Goal: Information Seeking & Learning: Learn about a topic

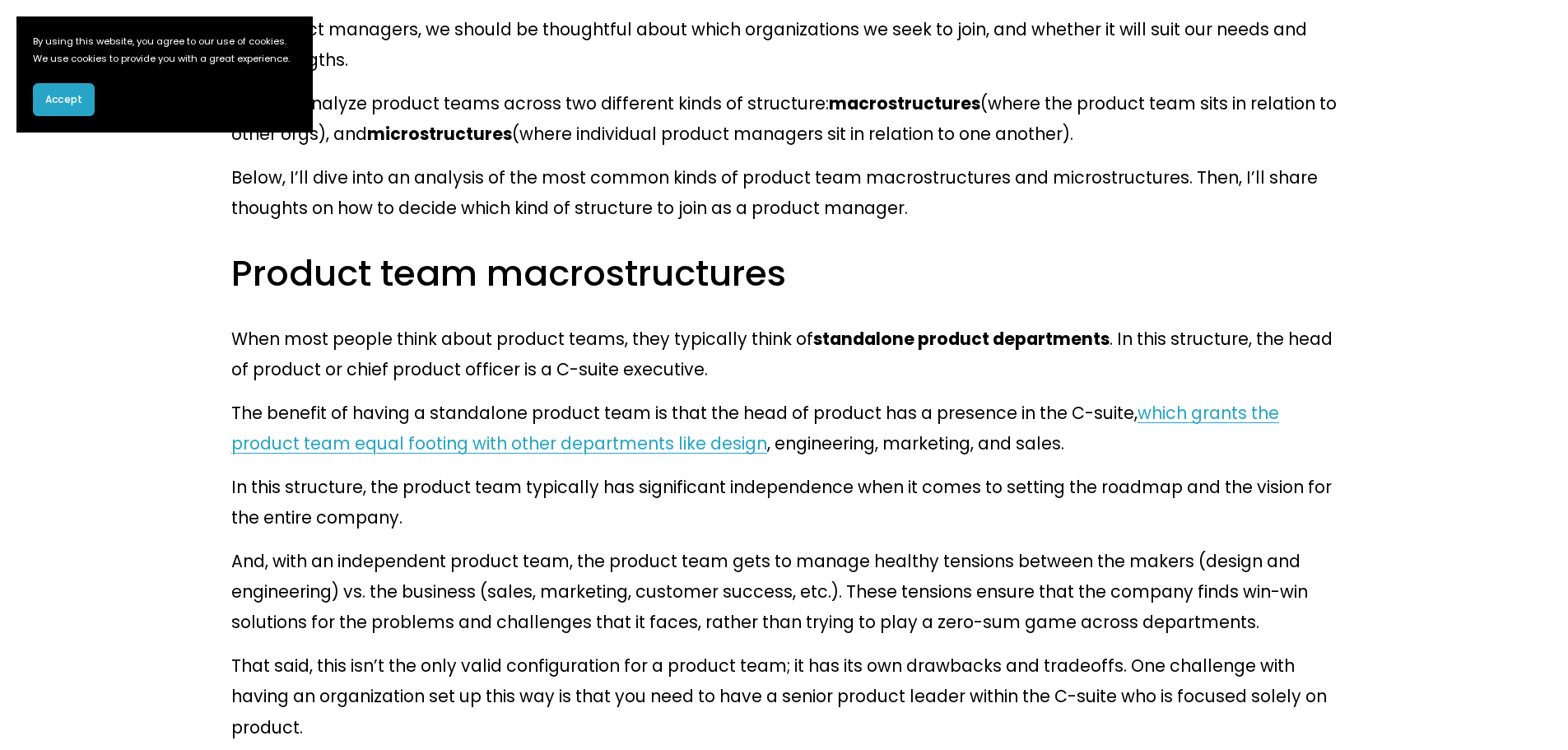
scroll to position [1098, 0]
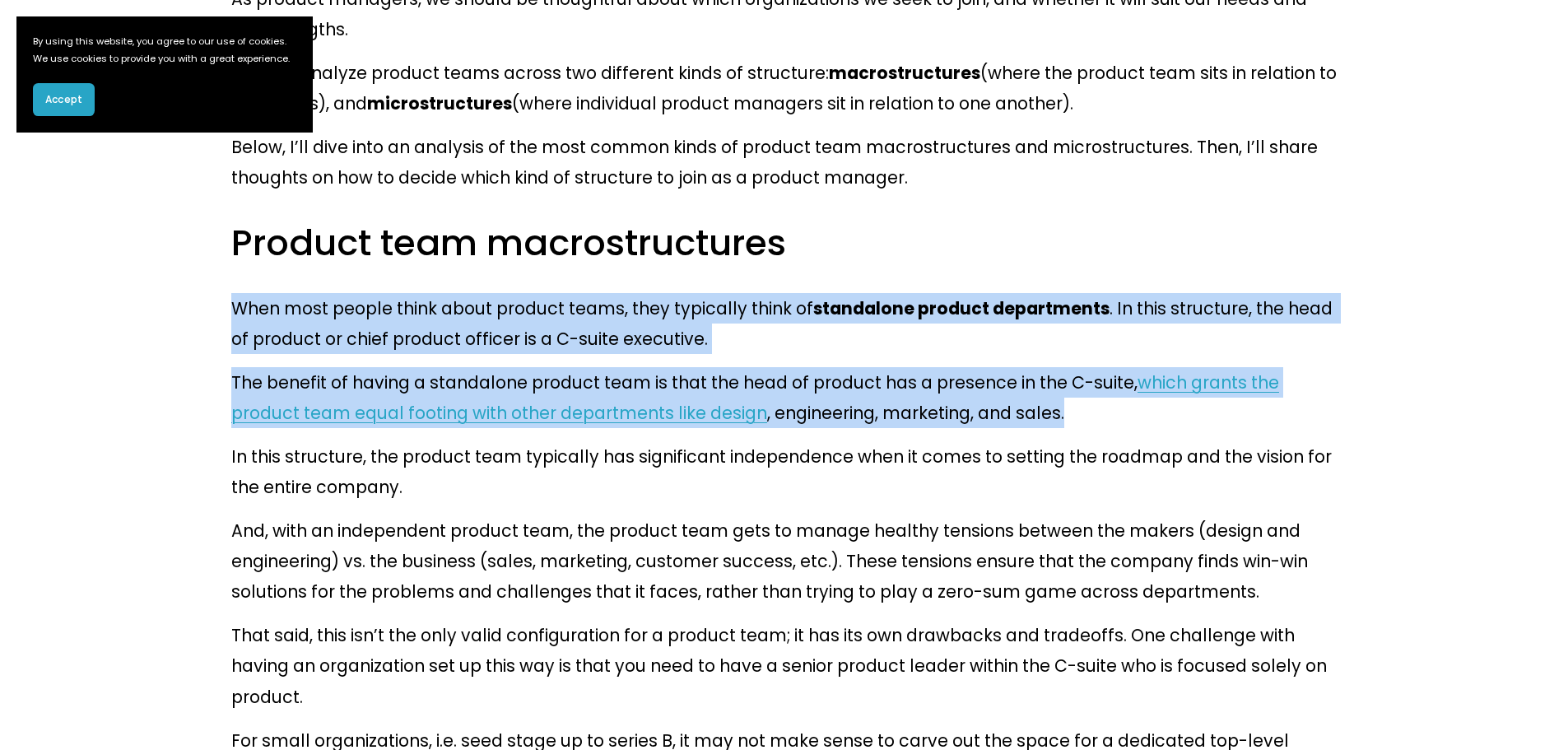
drag, startPoint x: 936, startPoint y: 305, endPoint x: 204, endPoint y: 201, distance: 739.4
copy div "When most people think about product teams, they typically think of standalone …"
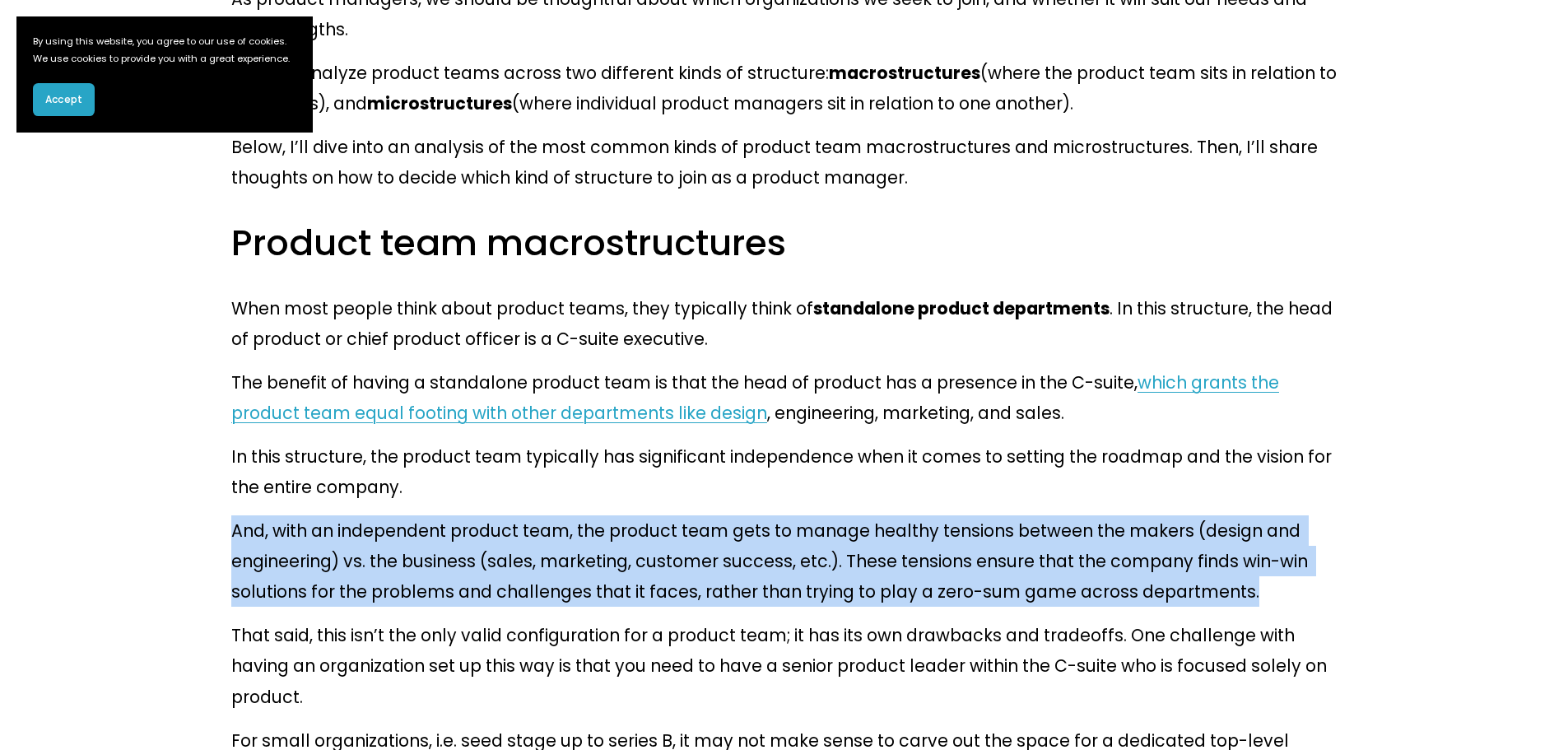
drag, startPoint x: 225, startPoint y: 399, endPoint x: 1110, endPoint y: 462, distance: 887.2
copy p "And, with an independent product team, the product team gets to manage healthy …"
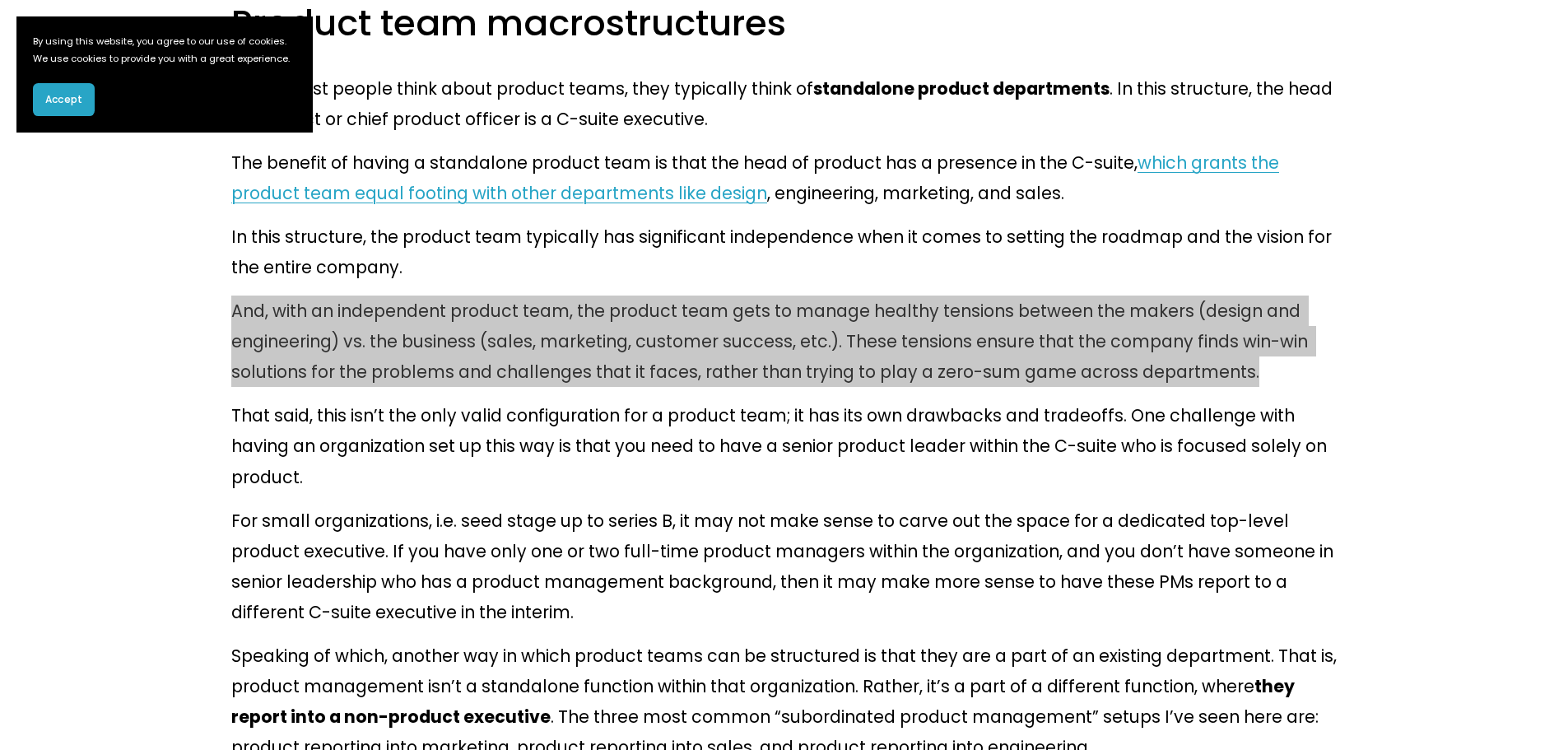
scroll to position [1538, 0]
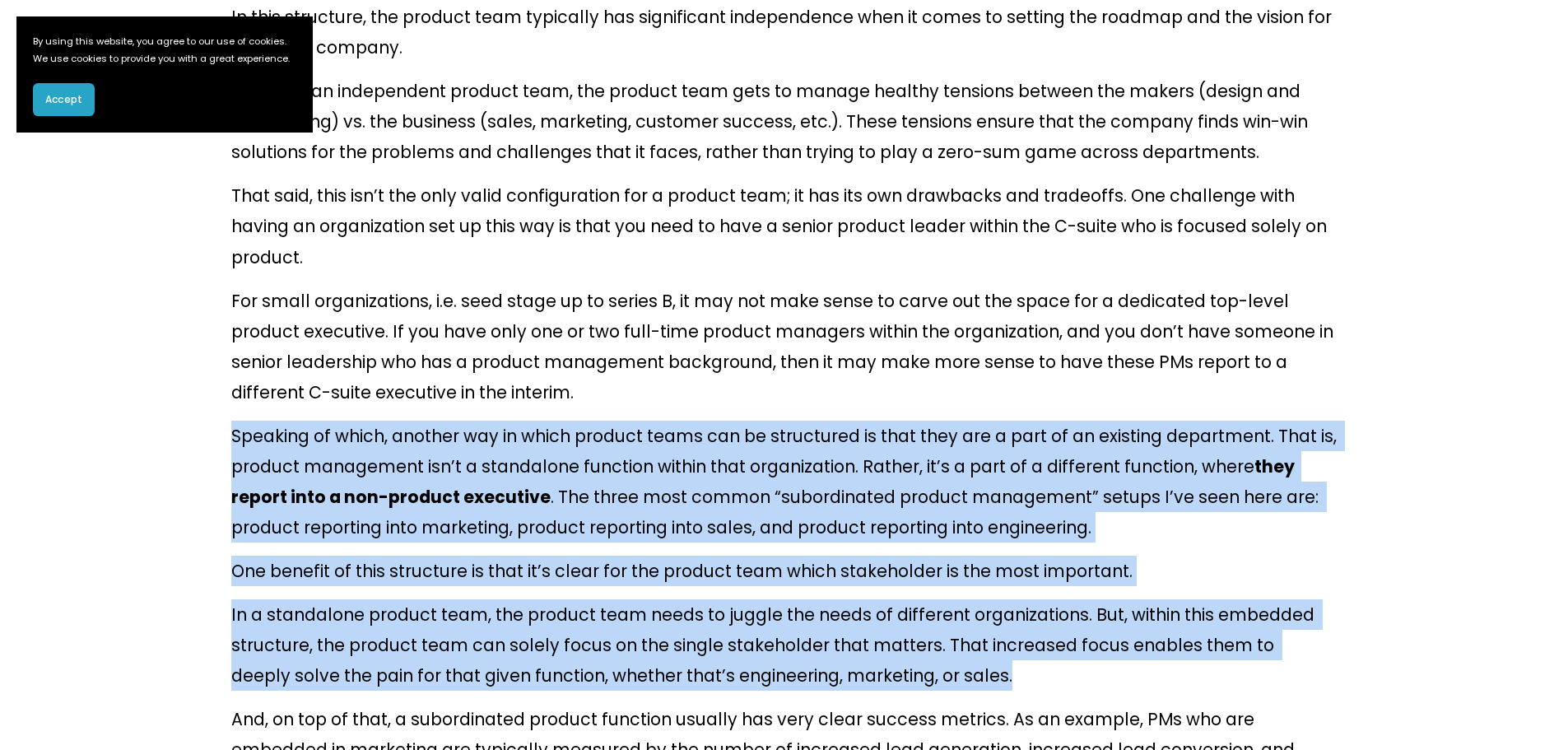
drag, startPoint x: 808, startPoint y: 503, endPoint x: 206, endPoint y: 278, distance: 642.7
copy div "Speaking of which, another way in which product teams can be structured is that…"
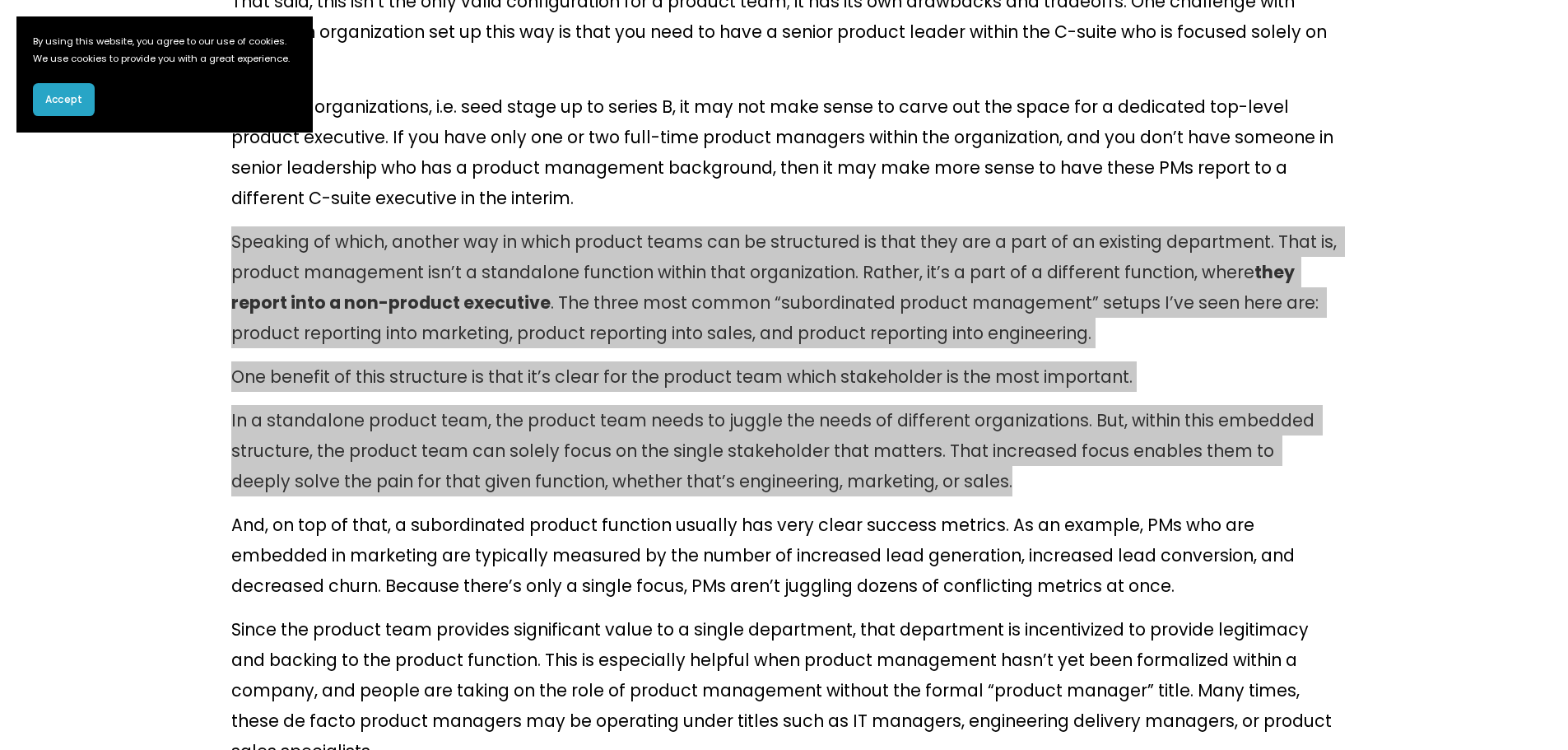
scroll to position [1757, 0]
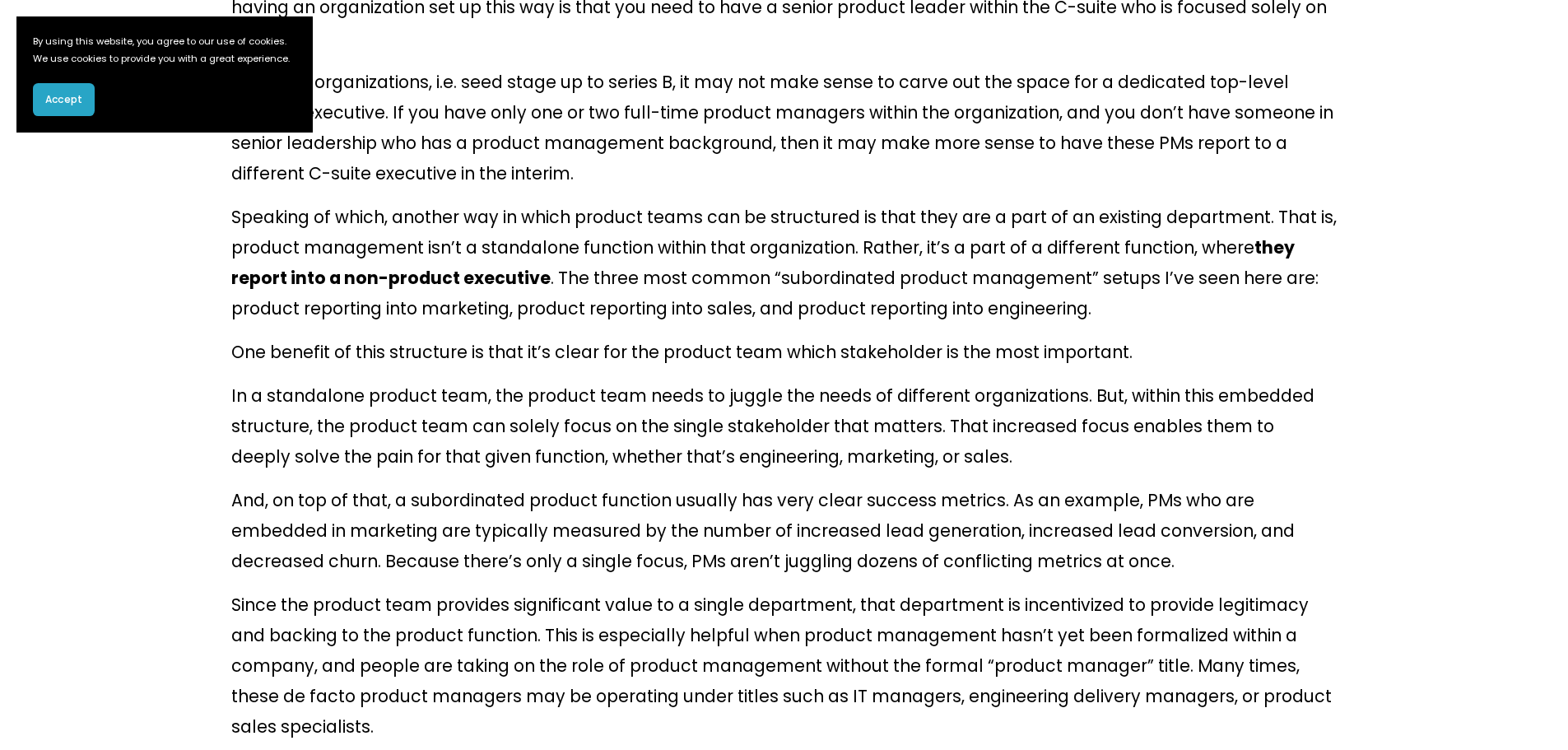
drag, startPoint x: 661, startPoint y: 675, endPoint x: 192, endPoint y: 609, distance: 473.6
drag, startPoint x: 240, startPoint y: 599, endPoint x: 204, endPoint y: 519, distance: 87.7
click at [240, 598] on div "Structure determines function. Therefore, the organizational structure for a gi…" at bounding box center [784, 566] width 1106 height 2633
click at [217, 529] on div "Structure determines function. Therefore, the organizational structure for a gi…" at bounding box center [784, 567] width 1133 height 2662
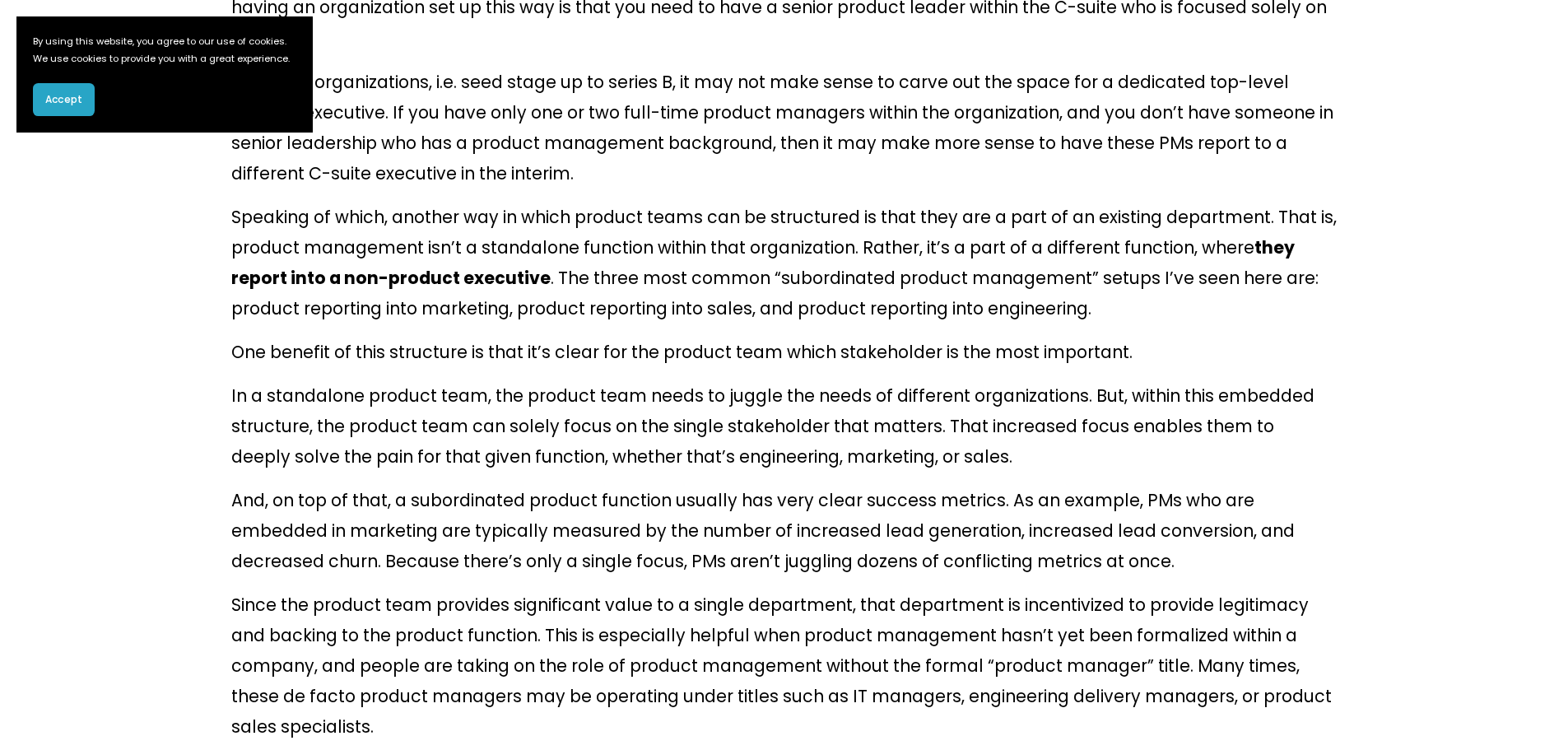
drag, startPoint x: 233, startPoint y: 539, endPoint x: 676, endPoint y: 673, distance: 462.8
click at [676, 673] on div "Structure determines function. Therefore, the organizational structure for a gi…" at bounding box center [784, 566] width 1106 height 2633
copy div "While this structure has its merits, it also has its fair share of tradeoffs. O…"
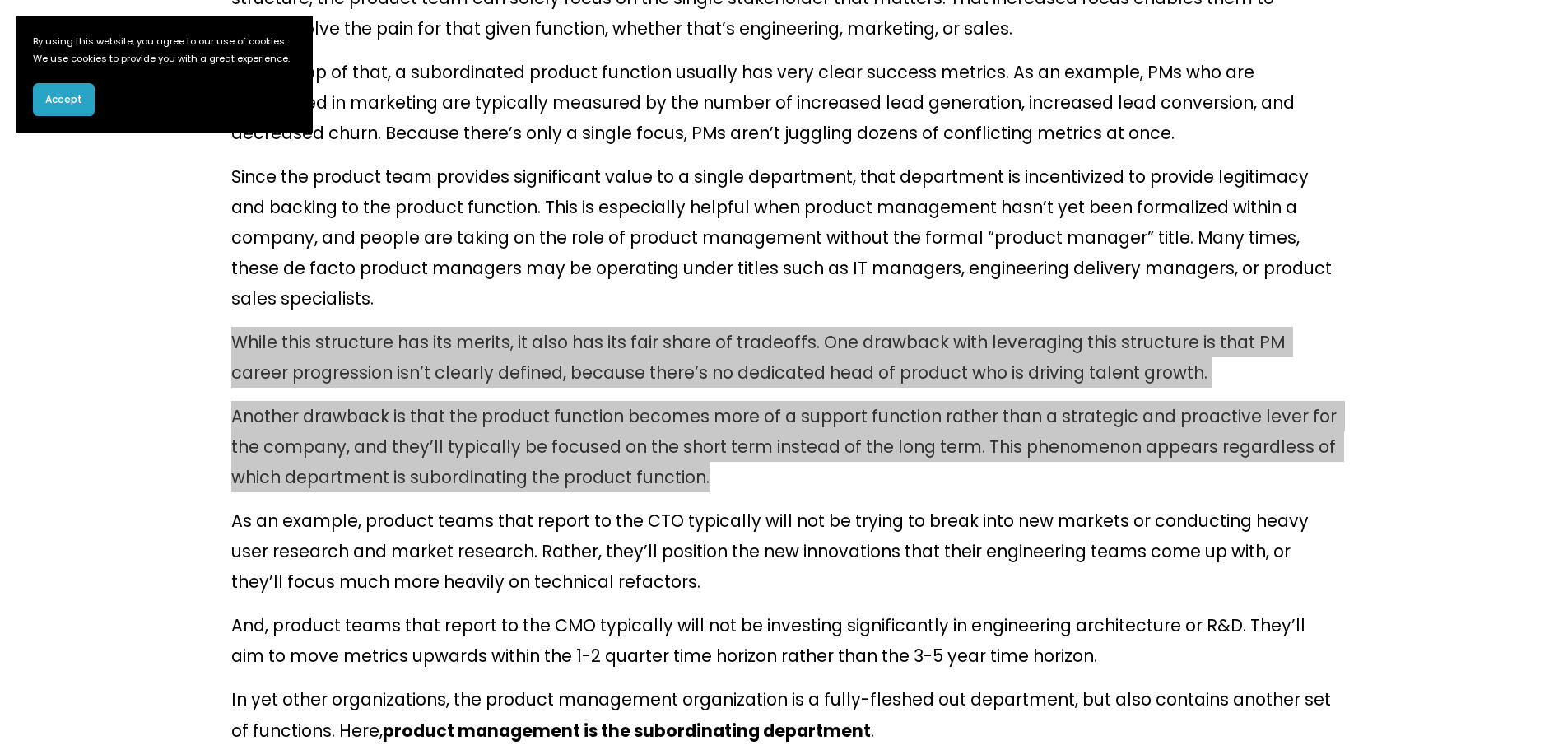
scroll to position [2197, 0]
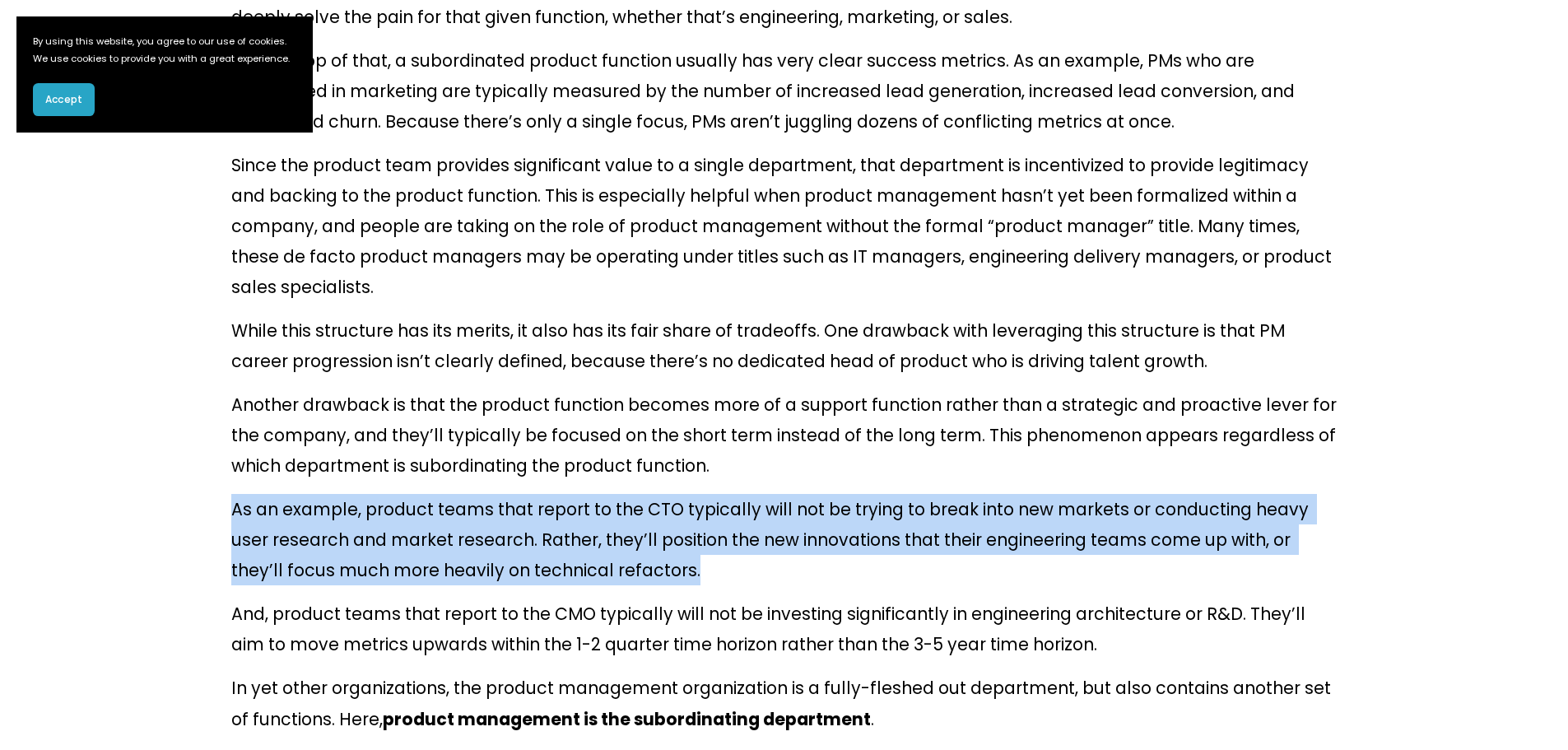
drag, startPoint x: 531, startPoint y: 332, endPoint x: 214, endPoint y: 282, distance: 320.9
copy p "As an example, product teams that report to the CTO typically will not be tryin…"
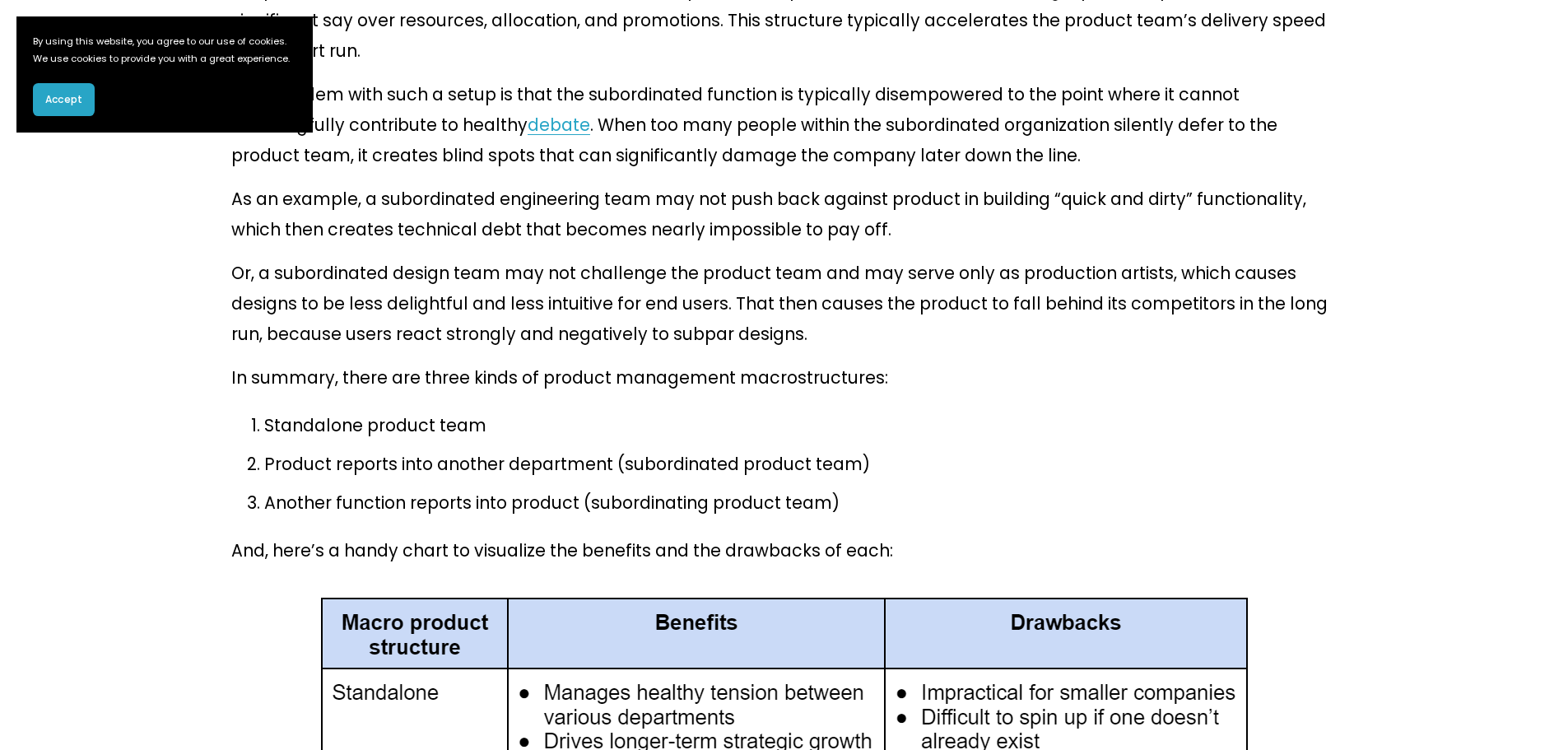
scroll to position [2856, 0]
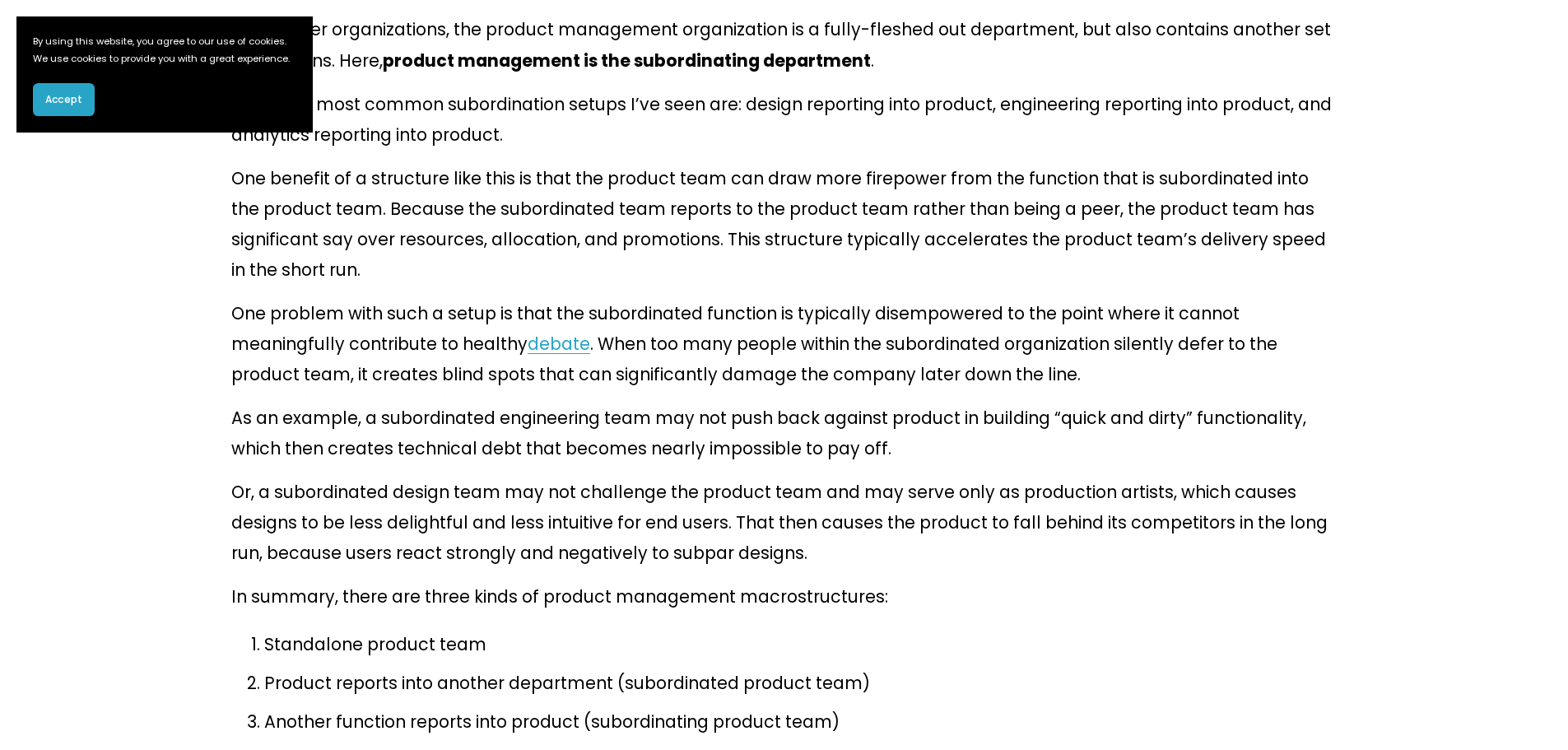
drag, startPoint x: 287, startPoint y: 374, endPoint x: 259, endPoint y: 357, distance: 32.8
click at [287, 668] on p "Product reports into another department (subordinated product team)" at bounding box center [800, 683] width 1073 height 31
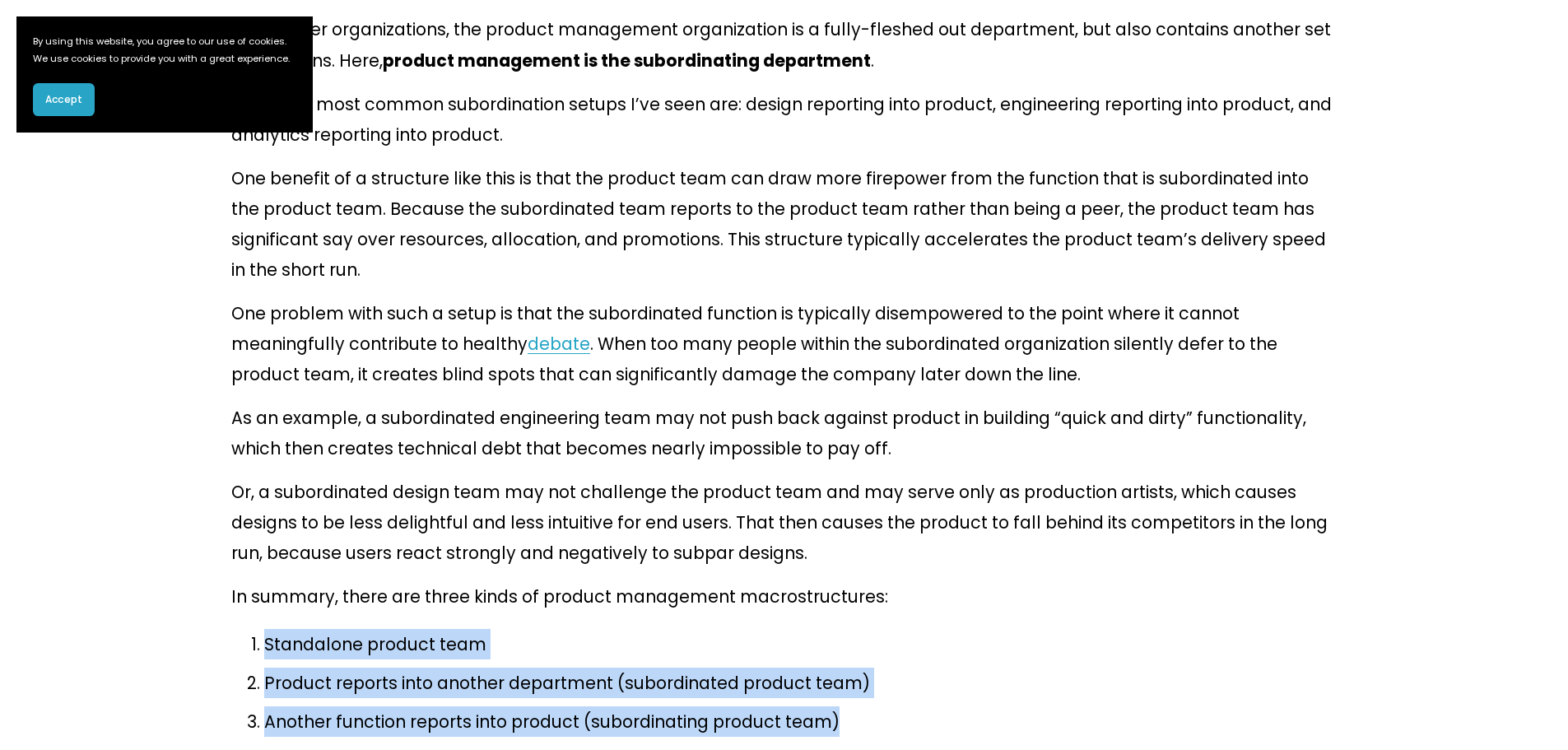
drag, startPoint x: 263, startPoint y: 328, endPoint x: 843, endPoint y: 398, distance: 584.2
click at [843, 629] on ol "Standalone product team Product reports into another department (subordinated p…" at bounding box center [784, 684] width 1106 height 109
copy ol "Standalone product team Product reports into another department (subordinated p…"
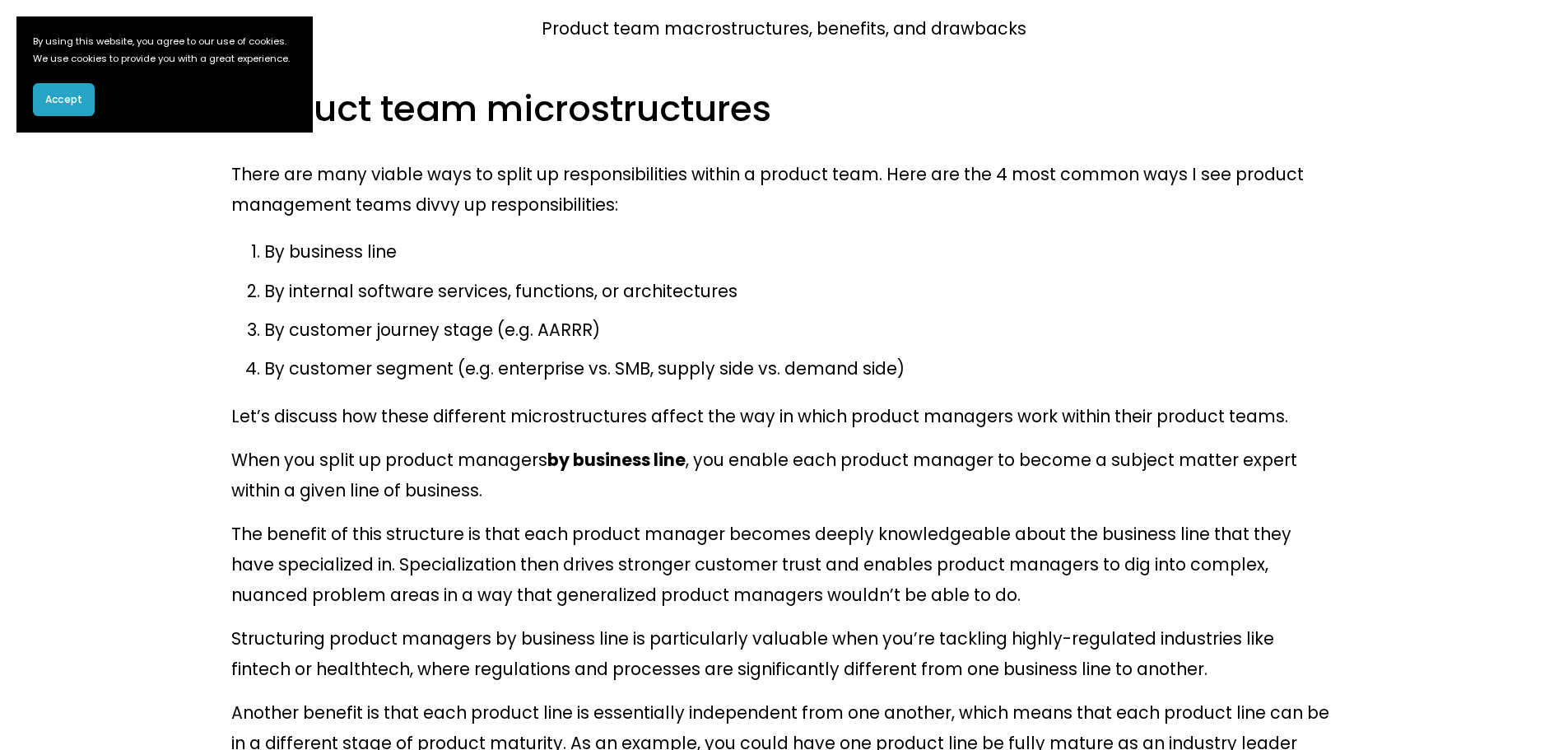
scroll to position [4174, 0]
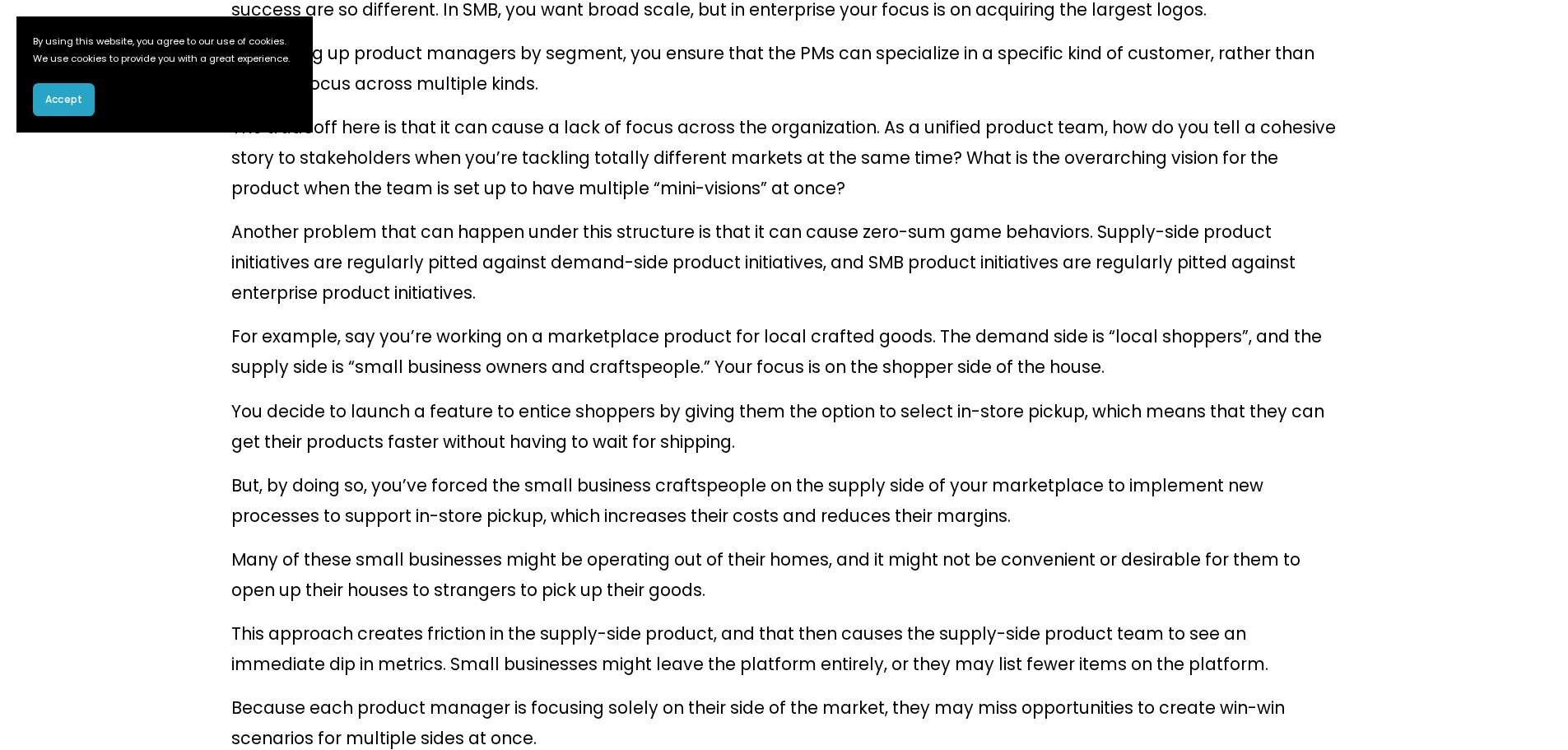
scroll to position [7029, 0]
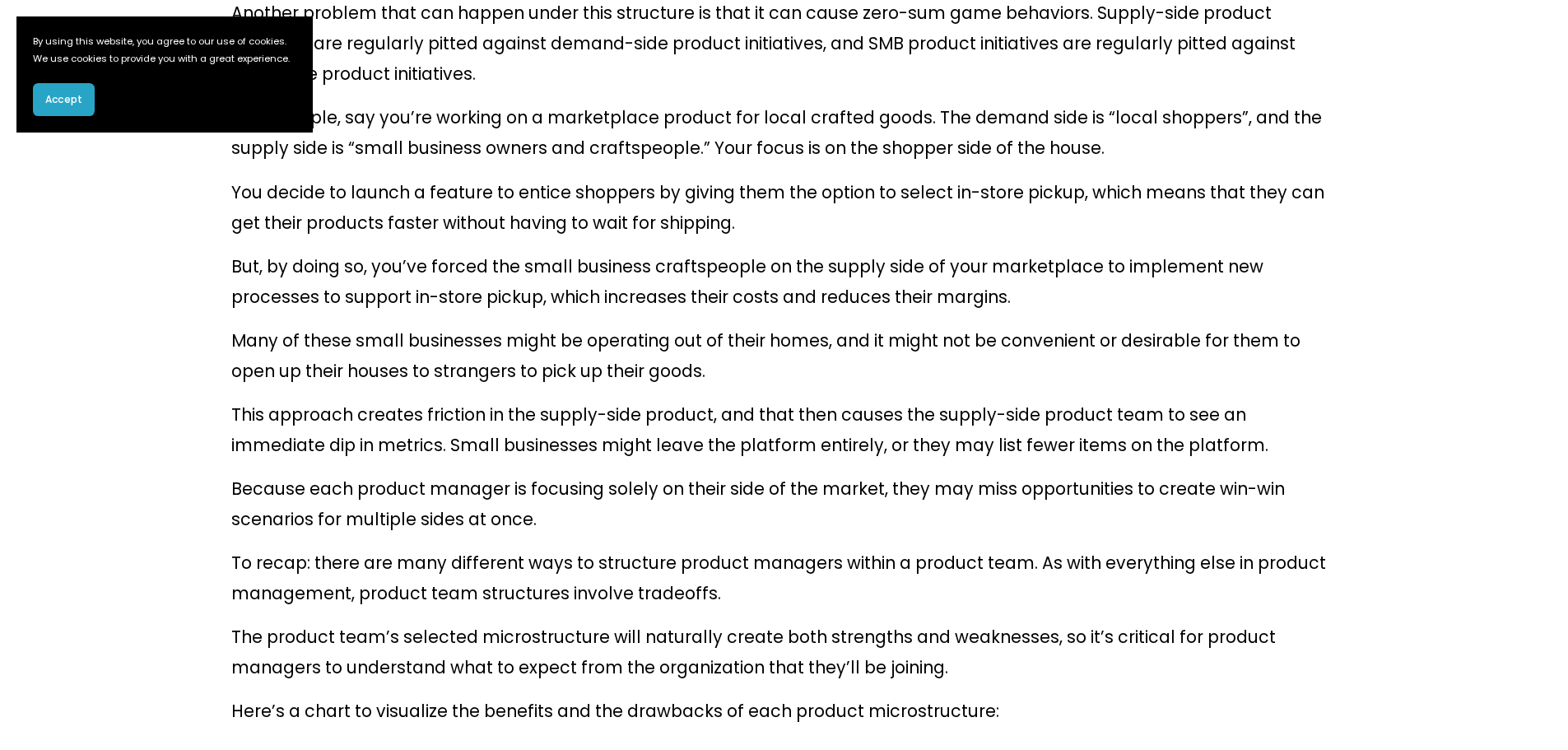
drag, startPoint x: 343, startPoint y: 450, endPoint x: 170, endPoint y: 433, distance: 173.8
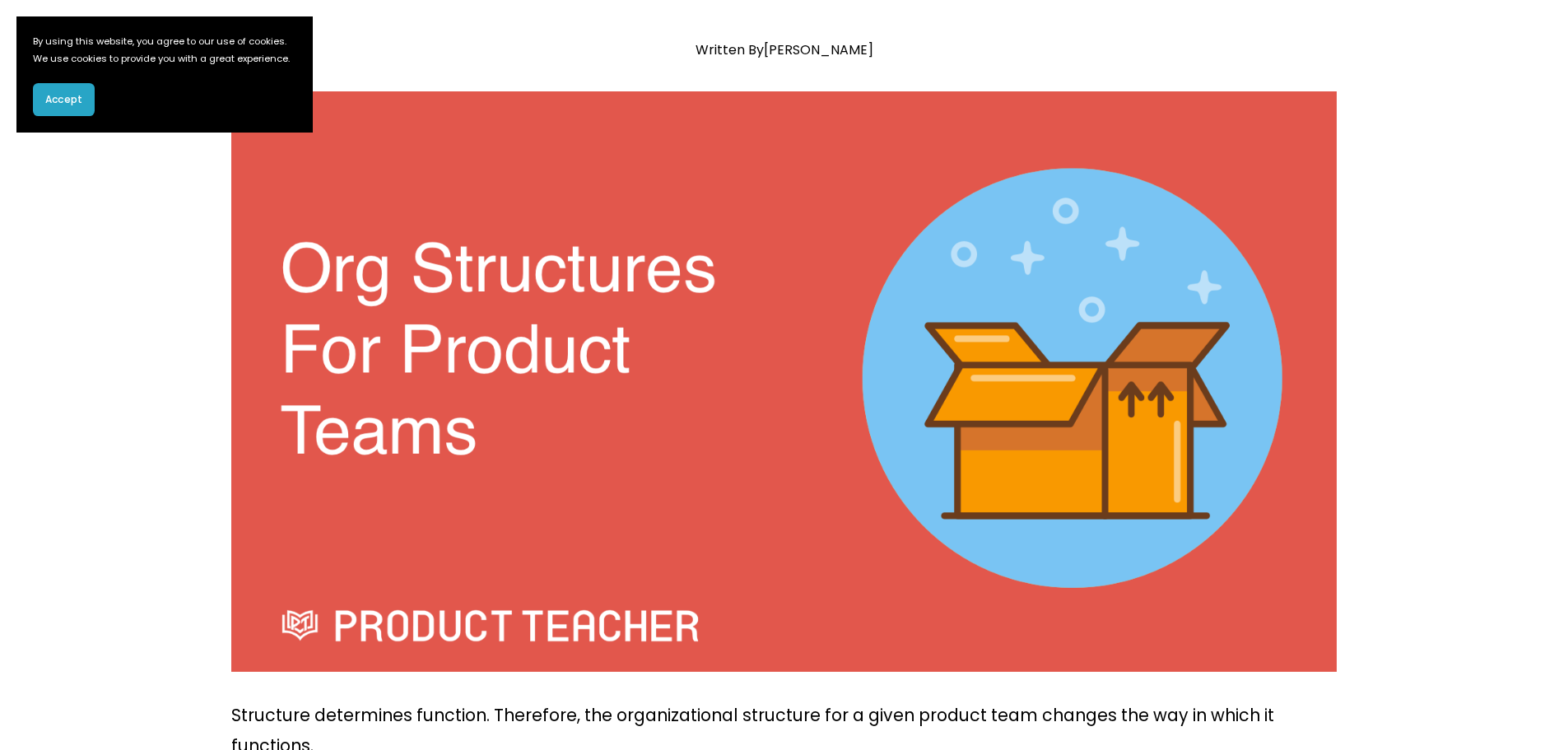
scroll to position [0, 0]
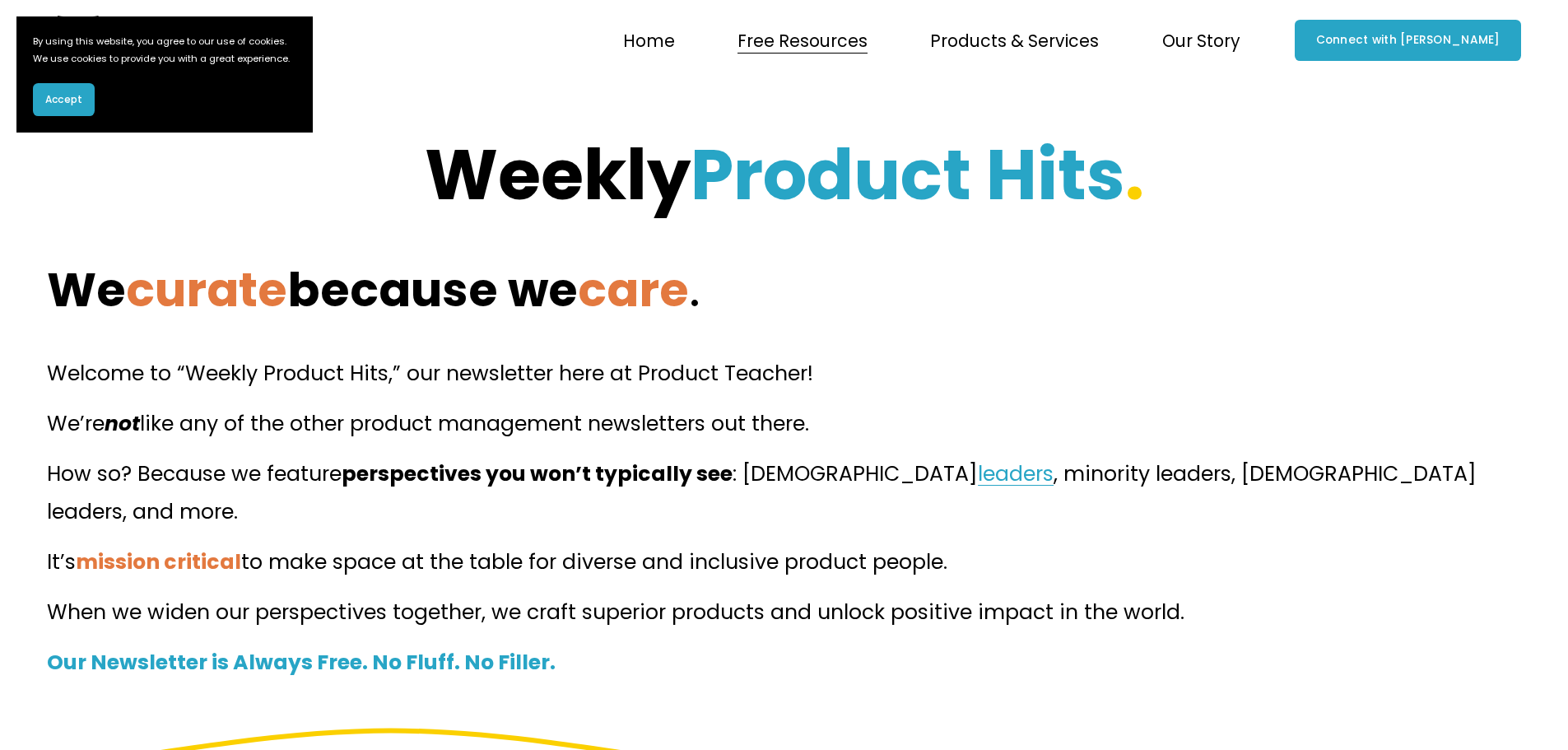
click at [0, 0] on span "Blog" at bounding box center [0, 0] width 0 height 0
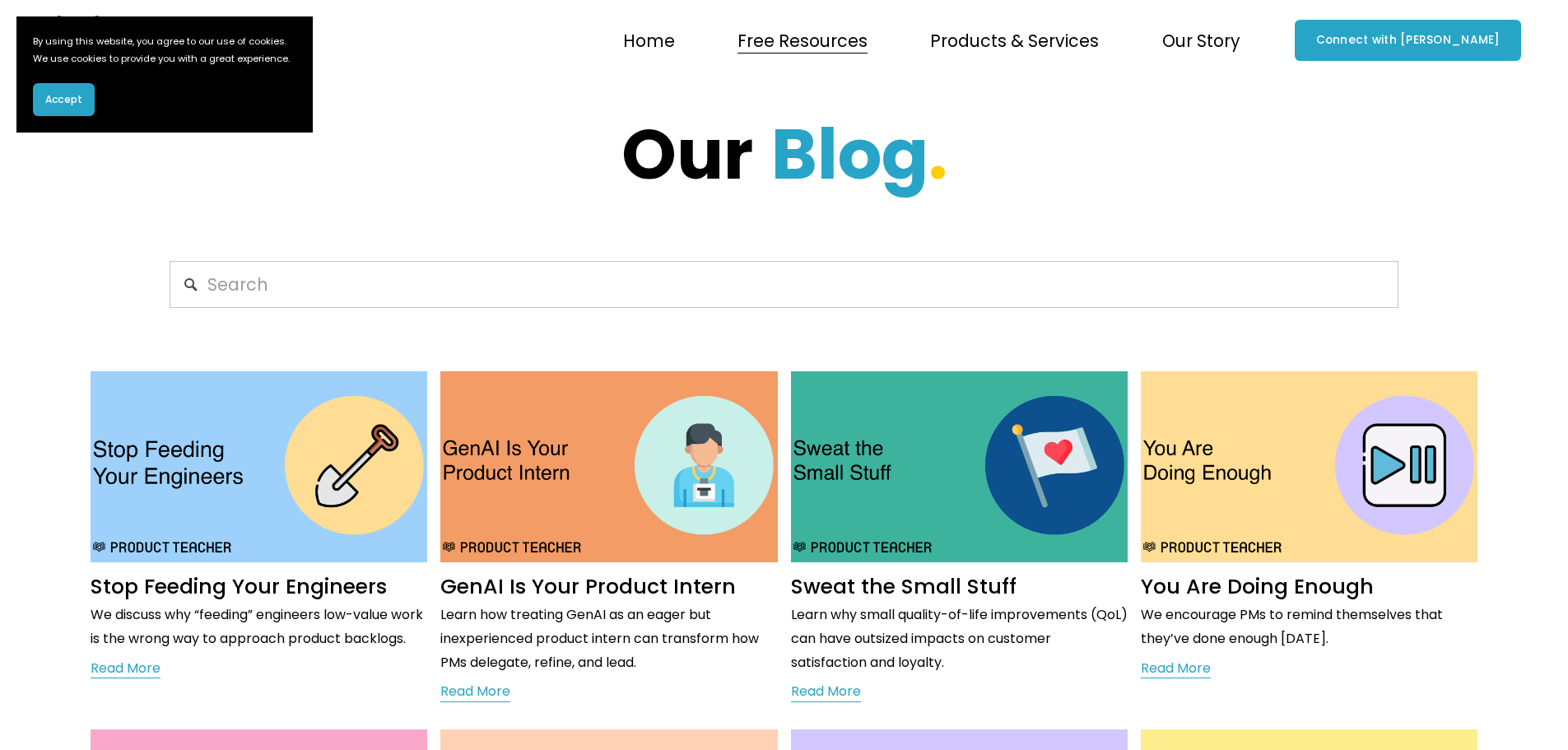
click at [490, 680] on link "Read More" at bounding box center [475, 693] width 70 height 25
click at [279, 261] on input "Search" at bounding box center [783, 284] width 1228 height 47
type input "org"
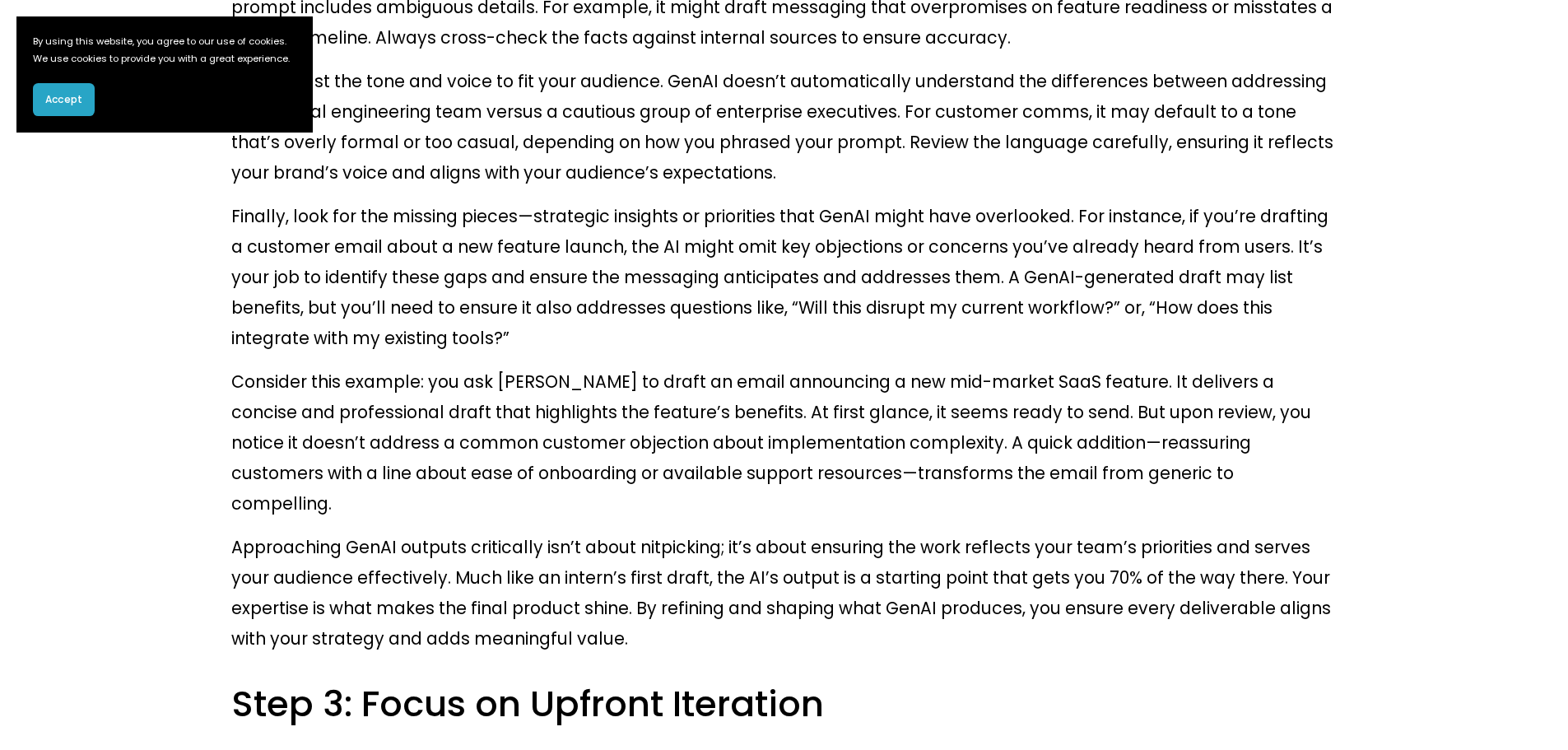
scroll to position [7908, 0]
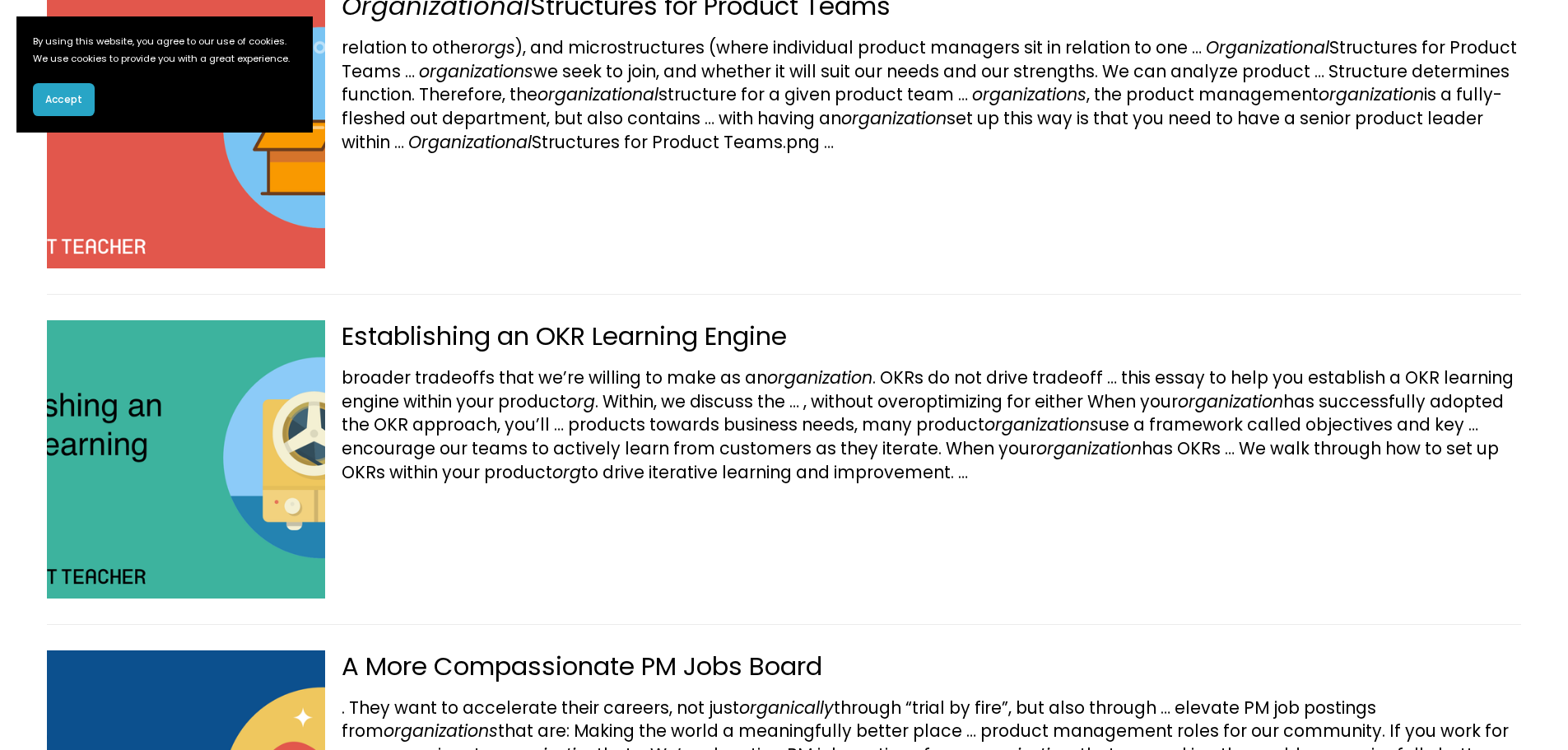
scroll to position [187, 0]
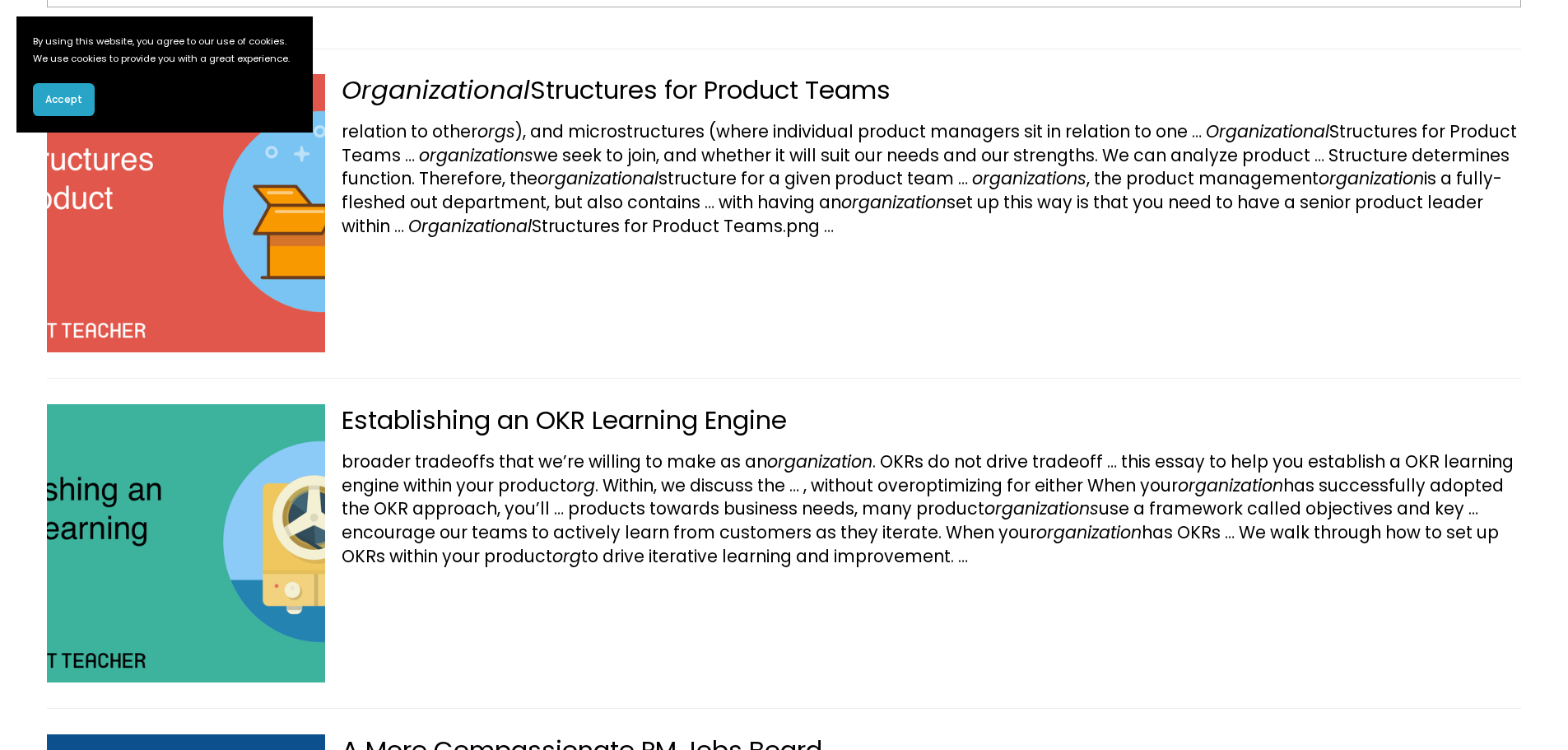
click at [297, 244] on img at bounding box center [186, 213] width 526 height 279
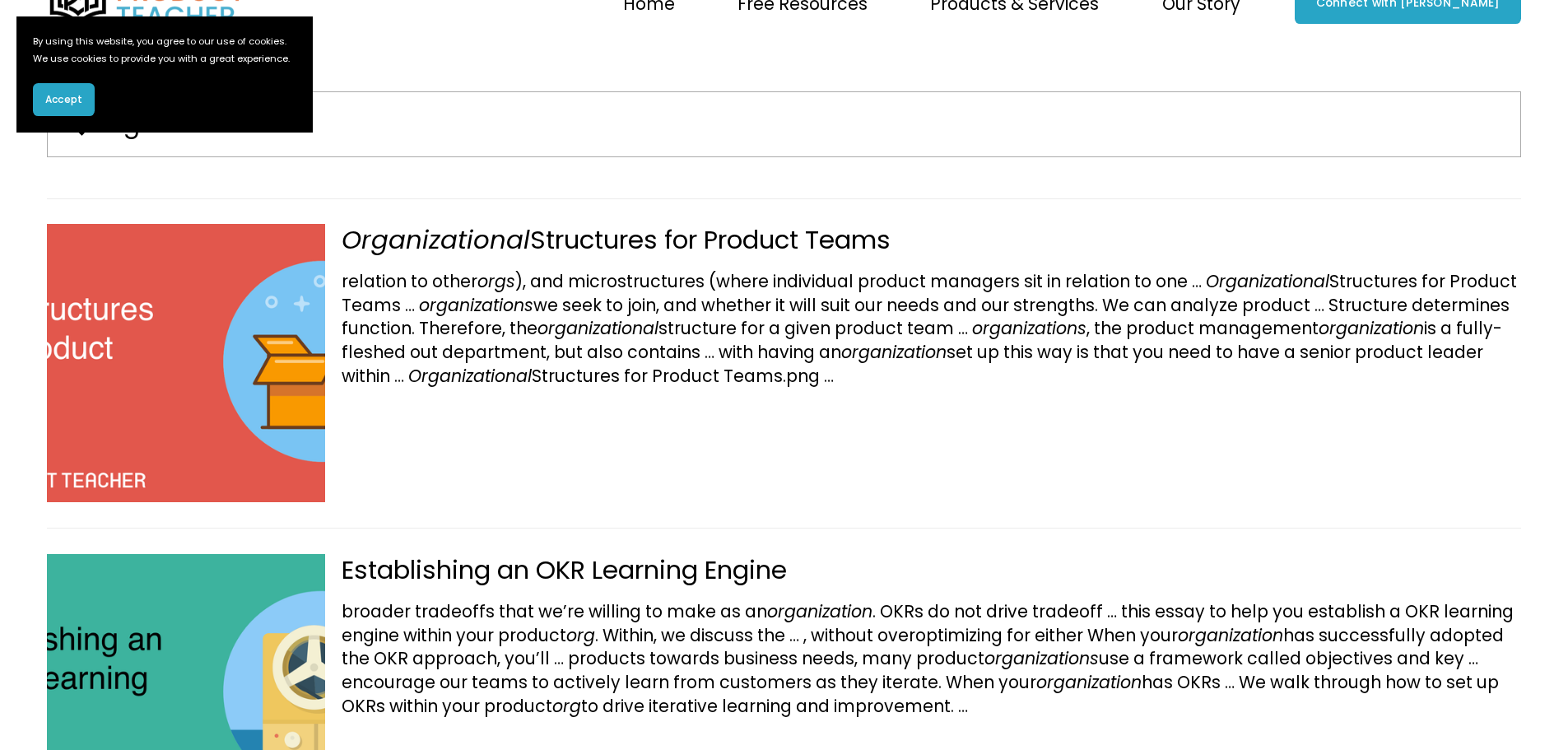
scroll to position [0, 0]
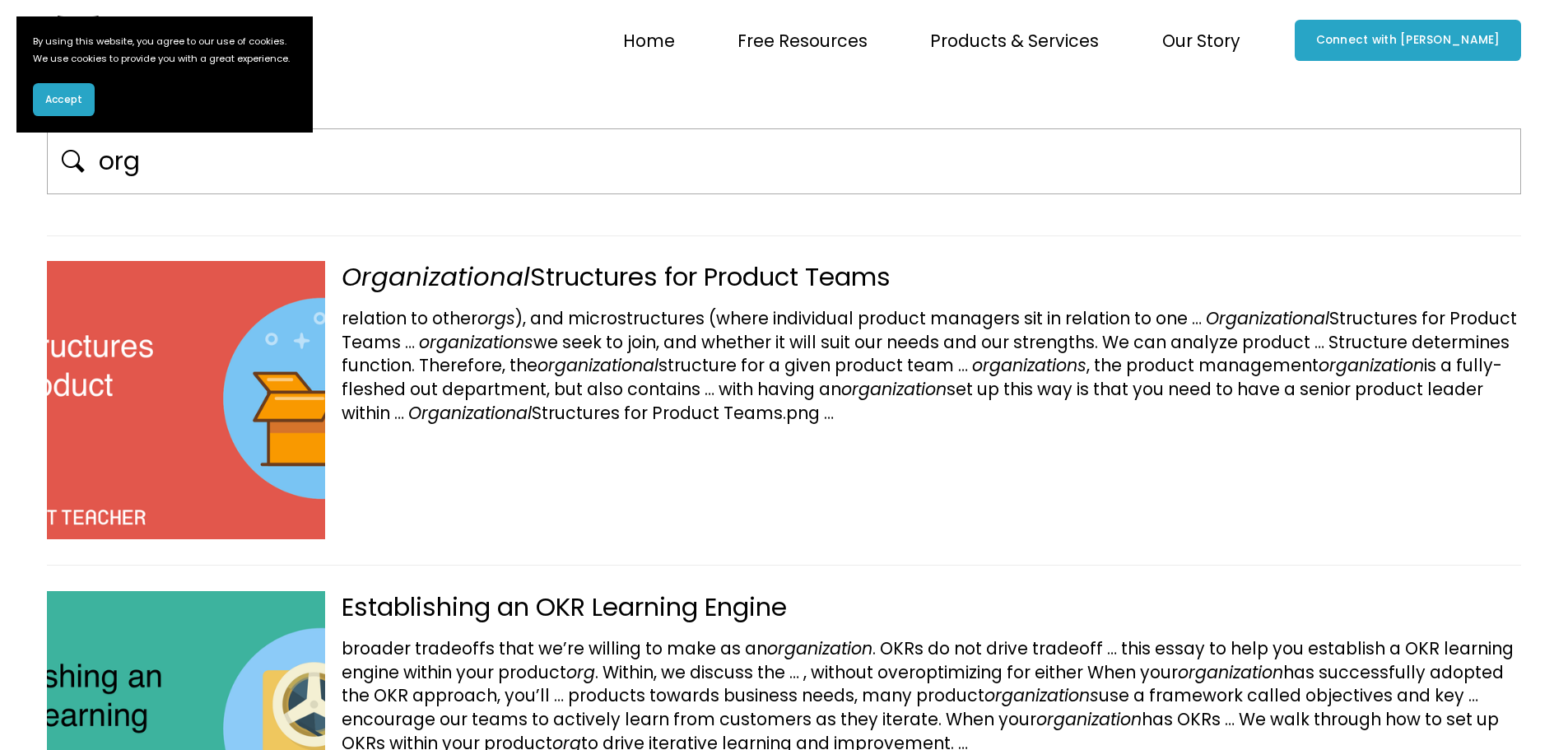
click at [376, 156] on input "org" at bounding box center [803, 161] width 1414 height 39
type input "organizational structure"
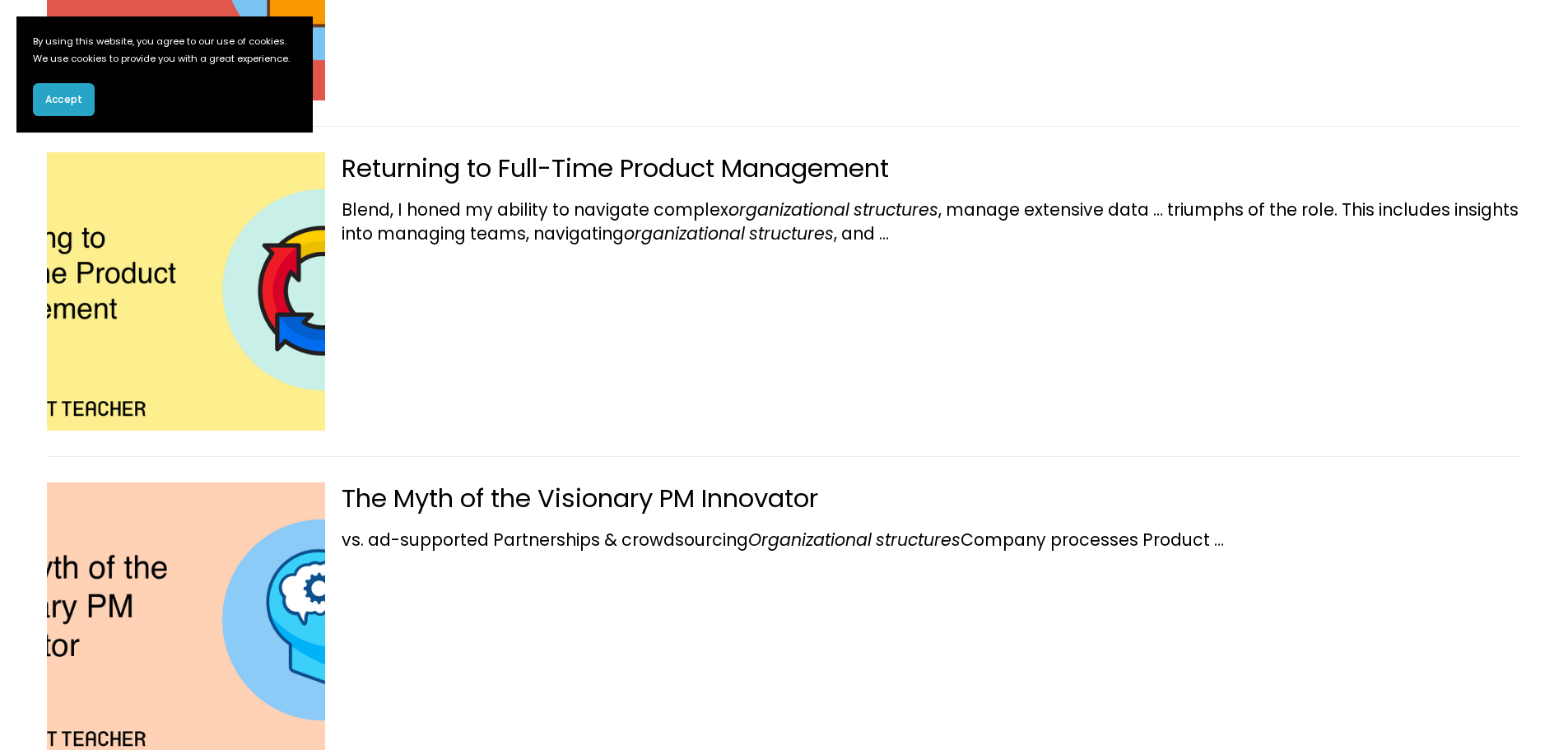
scroll to position [879, 0]
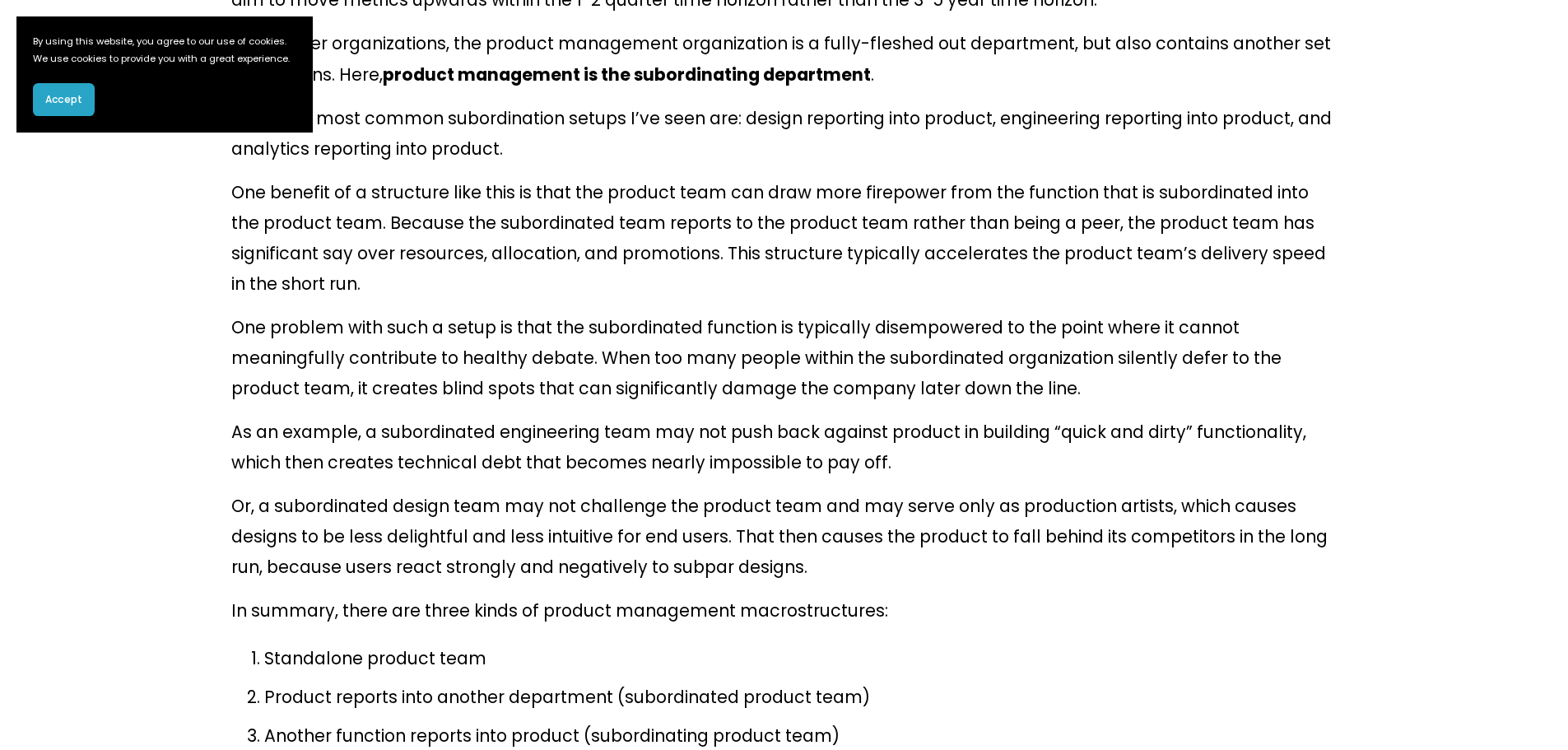
scroll to position [2856, 0]
